Goal: Find specific fact: Find contact information

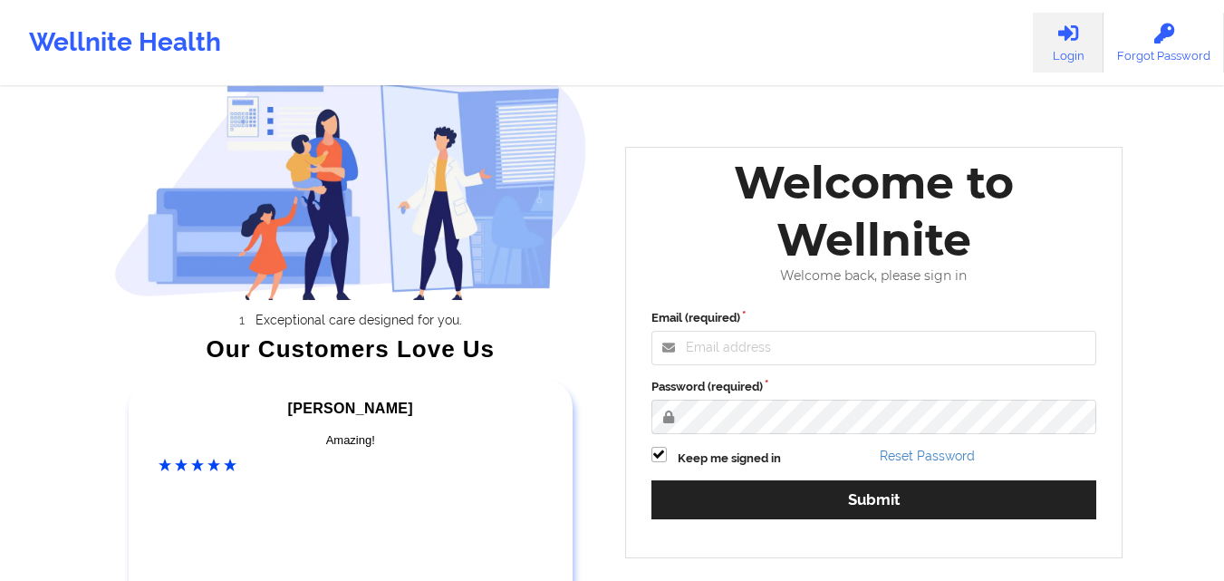
scroll to position [250, 0]
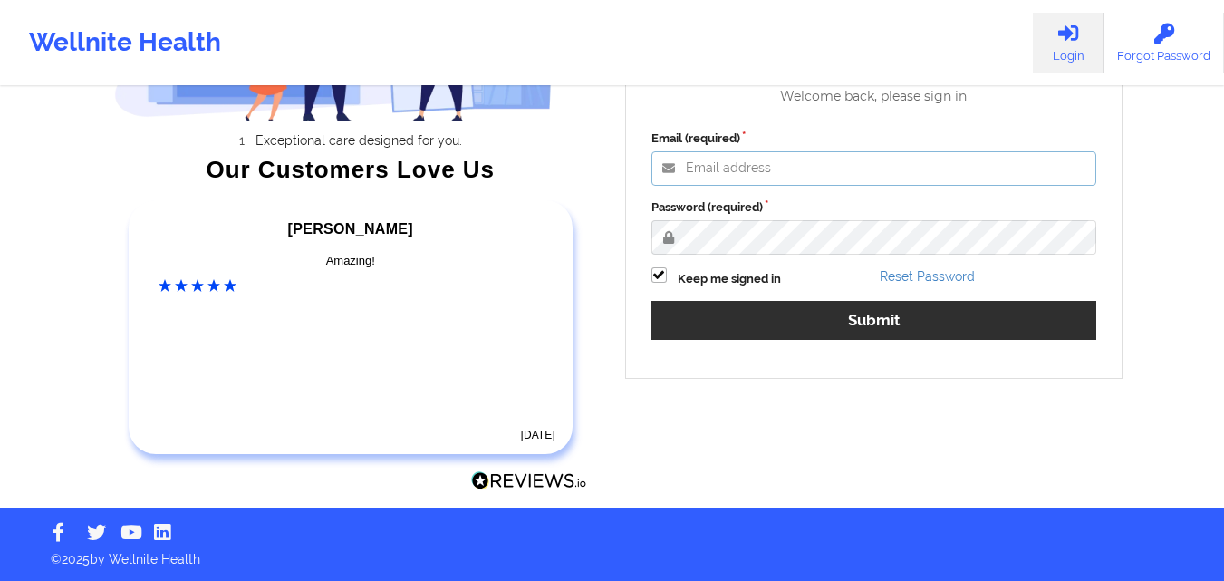
type input "[PERSON_NAME][EMAIL_ADDRESS][PERSON_NAME][DOMAIN_NAME]"
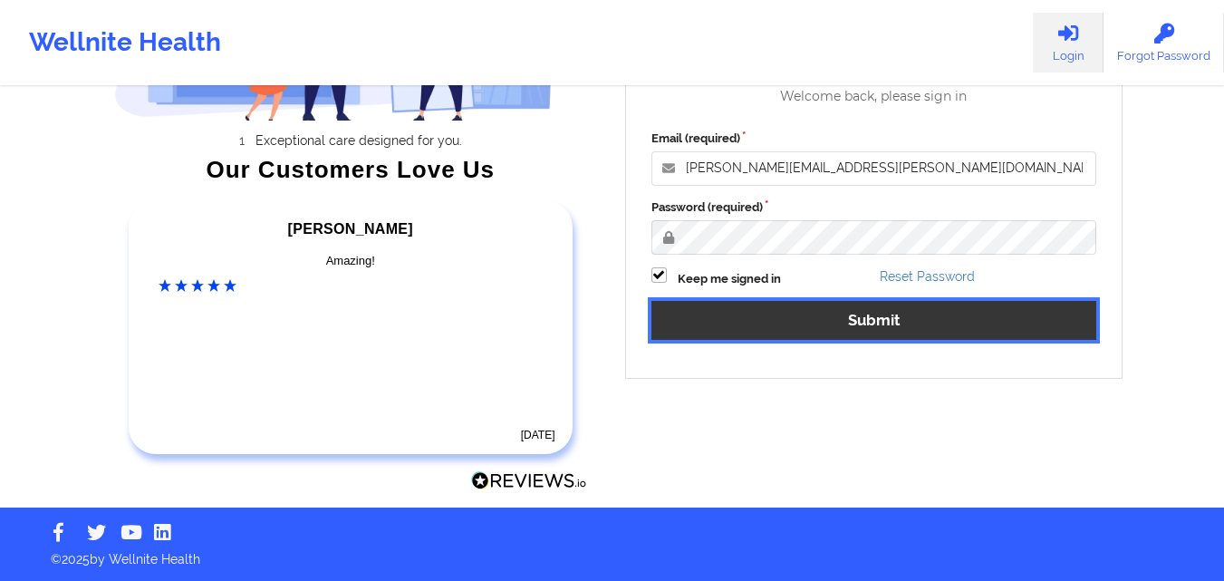
click at [822, 317] on button "Submit" at bounding box center [874, 320] width 446 height 39
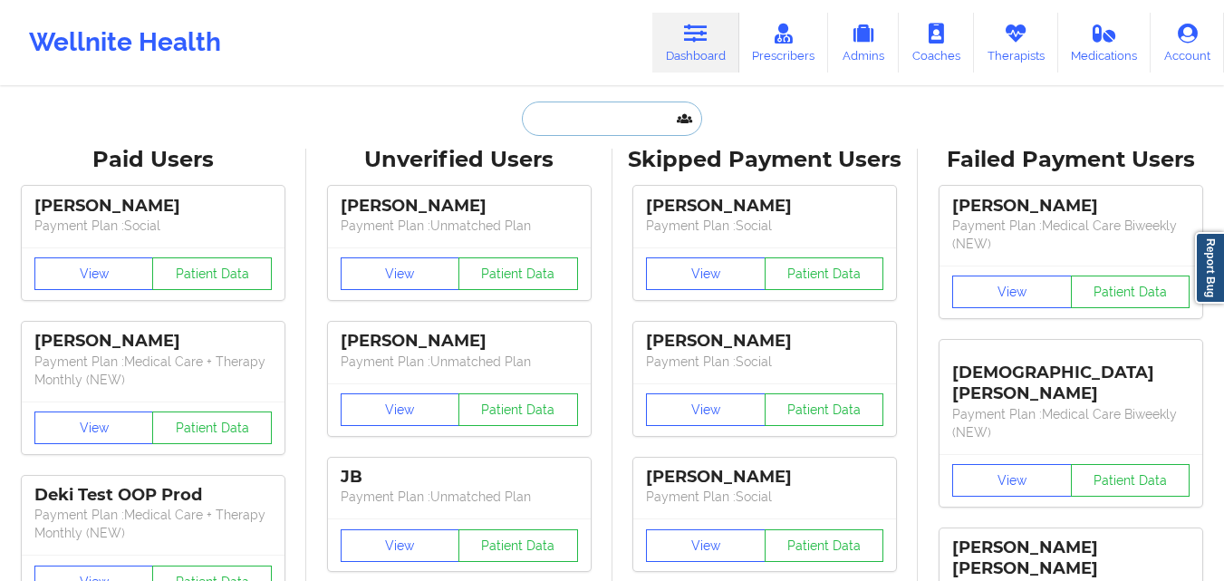
click at [645, 128] on input "text" at bounding box center [611, 118] width 179 height 34
paste input "[PERSON_NAME]"
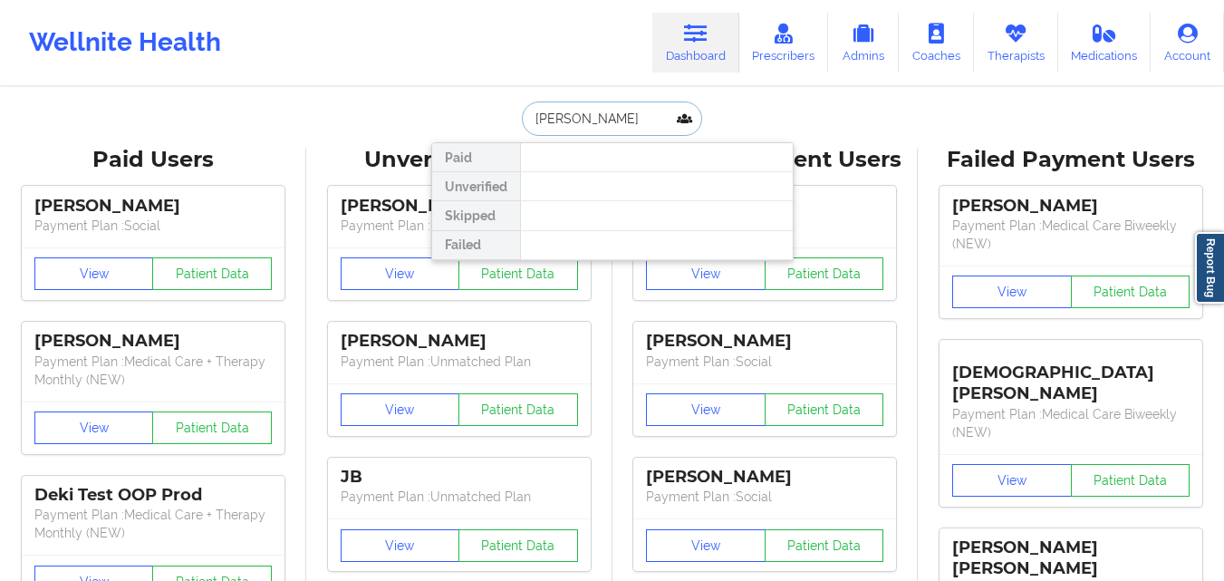
type input "[PERSON_NAME]"
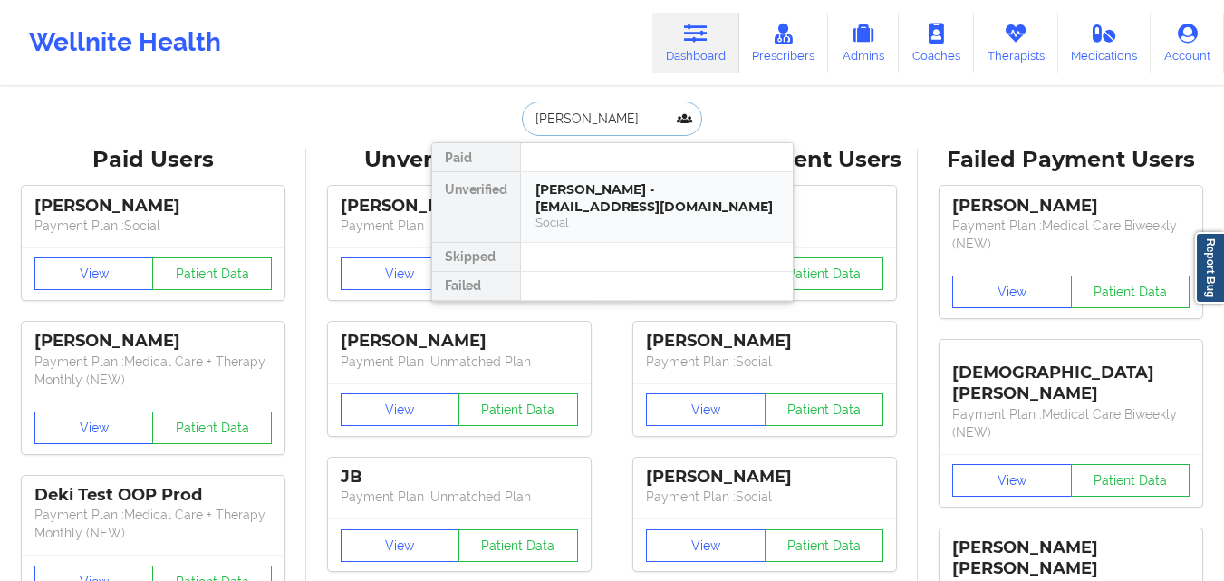
click at [605, 197] on div "[PERSON_NAME] - [EMAIL_ADDRESS][DOMAIN_NAME]" at bounding box center [656, 198] width 243 height 34
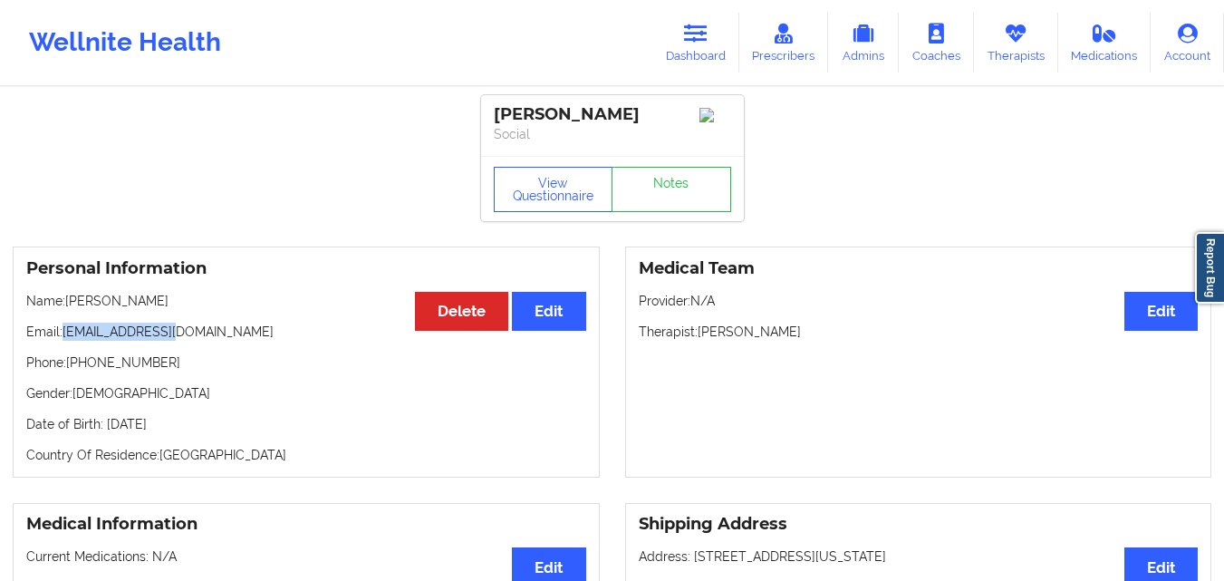
drag, startPoint x: 64, startPoint y: 334, endPoint x: 186, endPoint y: 341, distance: 121.6
click at [186, 341] on p "Email: [EMAIL_ADDRESS][DOMAIN_NAME]" at bounding box center [306, 331] width 560 height 18
copy p "[EMAIL_ADDRESS][DOMAIN_NAME]"
